Goal: Information Seeking & Learning: Find specific fact

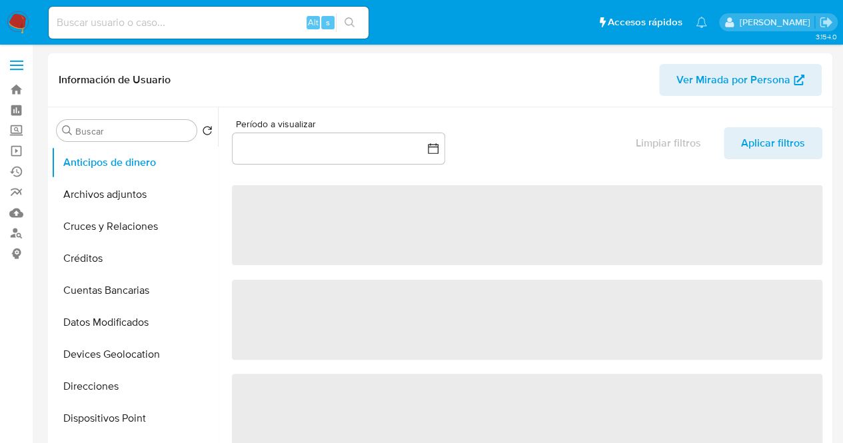
select select "10"
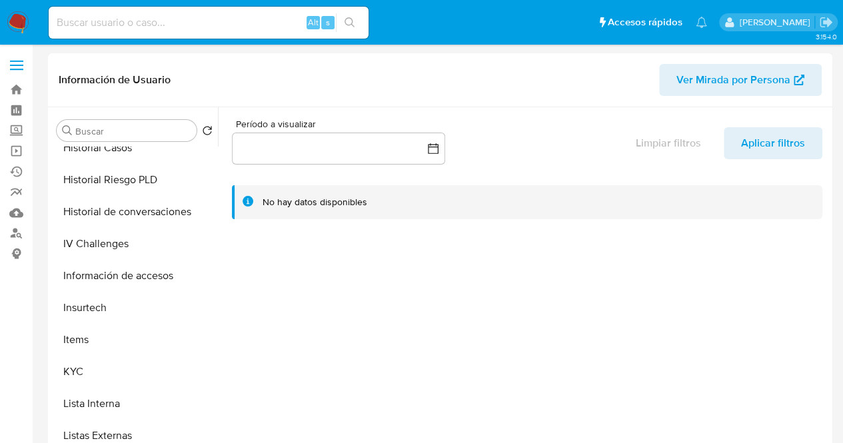
scroll to position [407, 0]
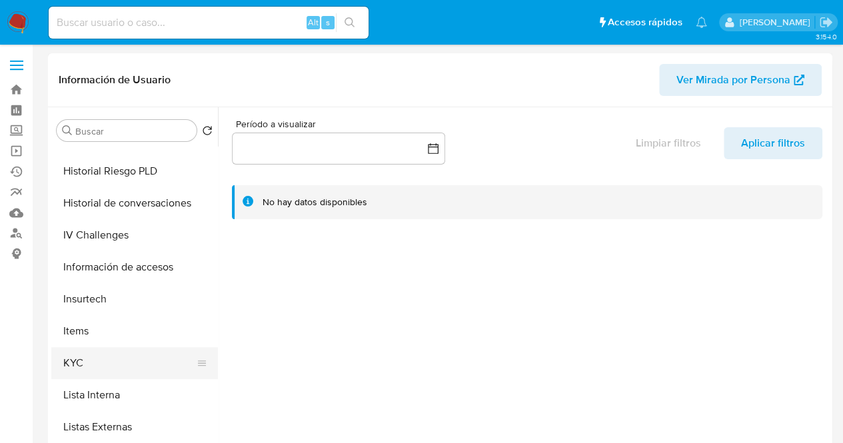
click at [77, 363] on button "KYC" at bounding box center [129, 363] width 156 height 32
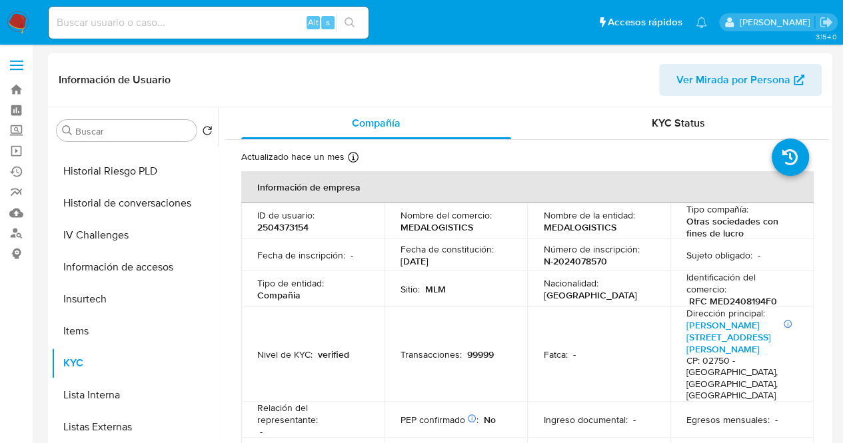
click at [587, 230] on p "MEDALOGISTICS" at bounding box center [579, 227] width 73 height 12
copy div "Nombre de la entidad : MEDALOGISTICS"
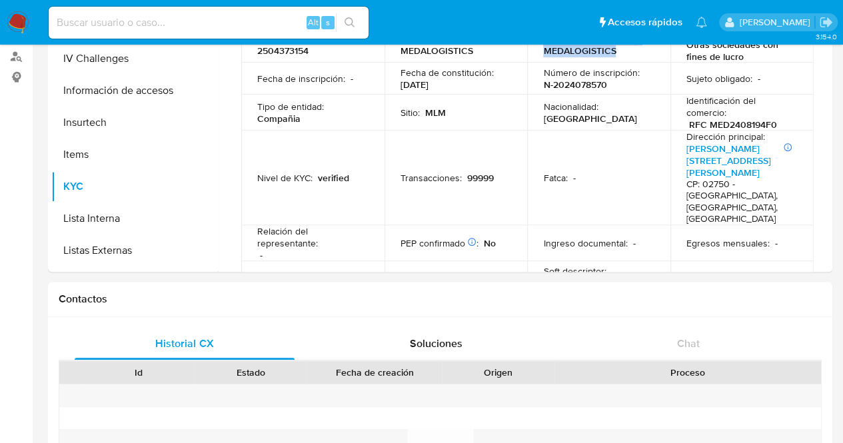
scroll to position [191, 0]
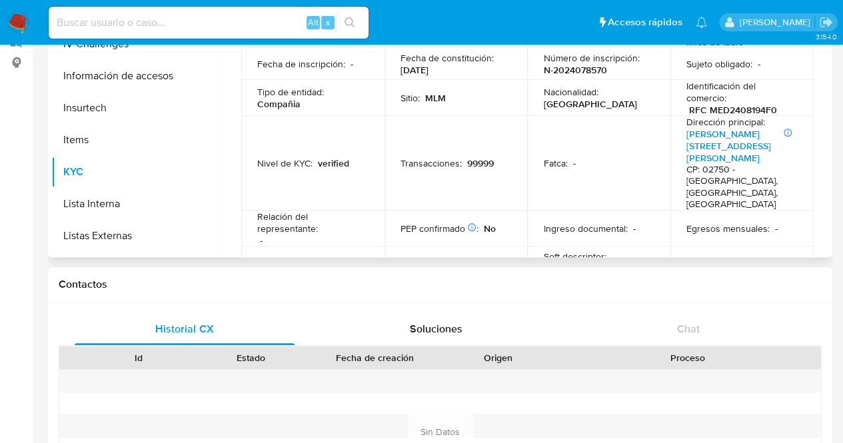
click at [567, 195] on td "Fatca : -" at bounding box center [598, 163] width 143 height 95
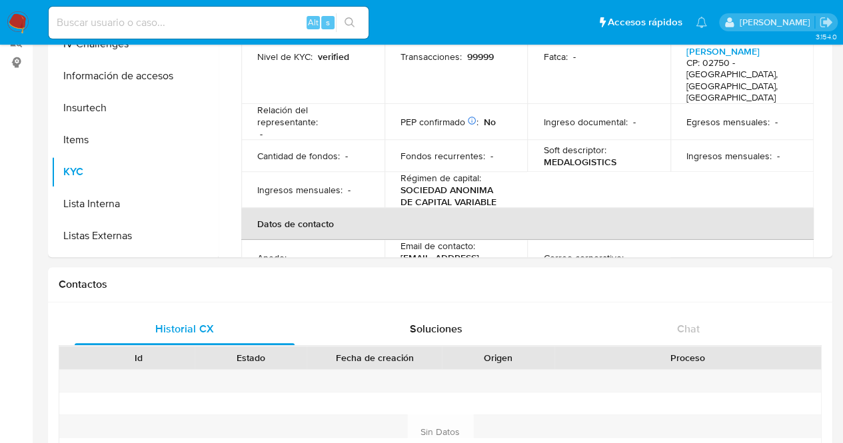
scroll to position [0, 0]
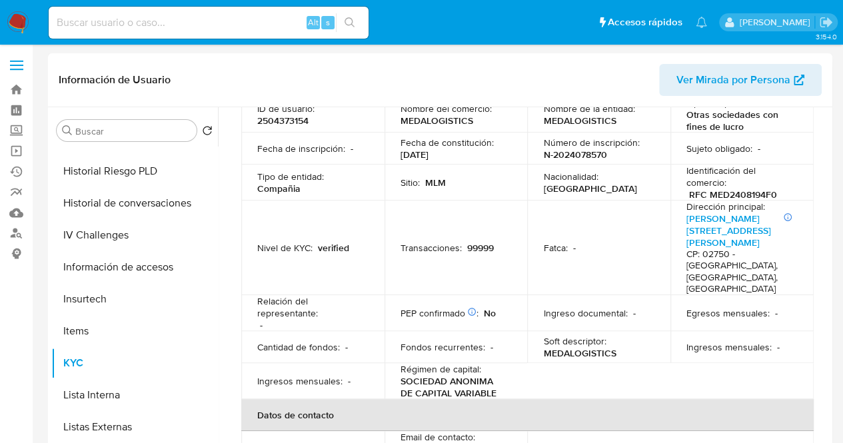
click at [297, 115] on p "2504373154" at bounding box center [282, 121] width 51 height 12
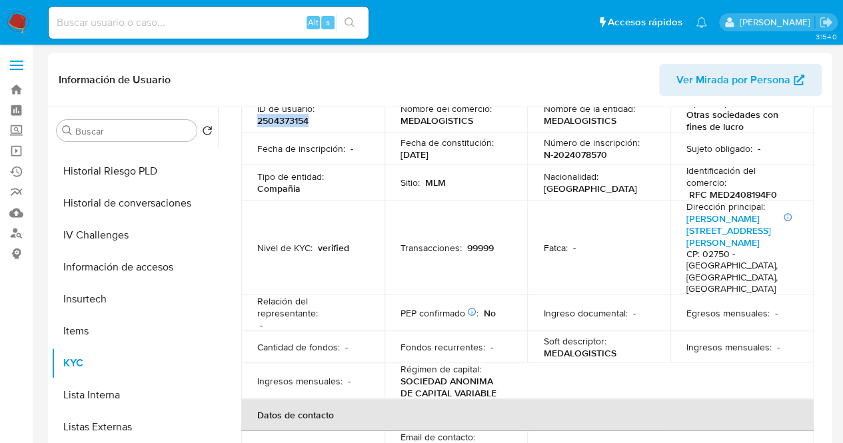
drag, startPoint x: 452, startPoint y: 157, endPoint x: 399, endPoint y: 154, distance: 52.7
click at [401, 154] on div "Fecha de constitución : [DATE]" at bounding box center [456, 149] width 111 height 24
copy p "[DATE]"
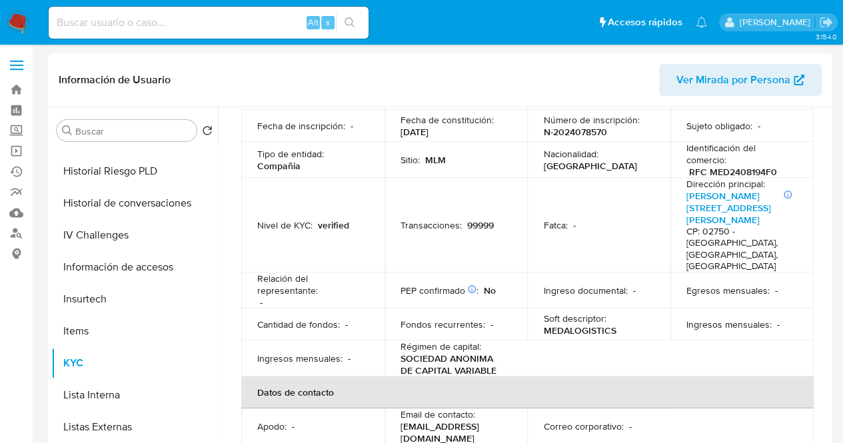
scroll to position [133, 0]
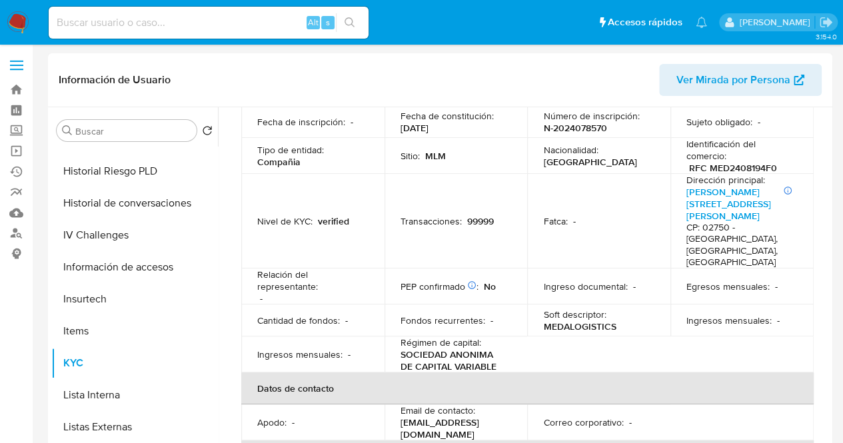
drag, startPoint x: 677, startPoint y: 191, endPoint x: 725, endPoint y: 216, distance: 54.6
click at [725, 216] on td "Dirección principal : Número interno: 1 piso [PERSON_NAME][STREET_ADDRESS][PERS…" at bounding box center [742, 221] width 143 height 95
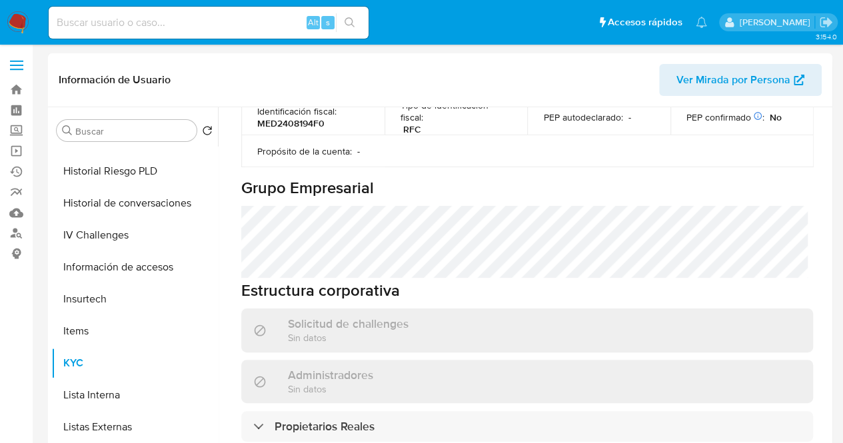
scroll to position [0, 0]
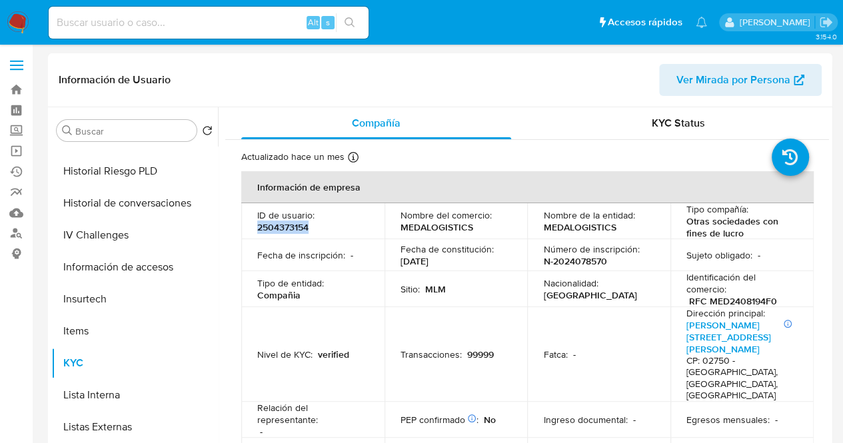
click at [742, 86] on span "Ver Mirada por Persona" at bounding box center [734, 80] width 114 height 32
